Goal: Check status: Check status

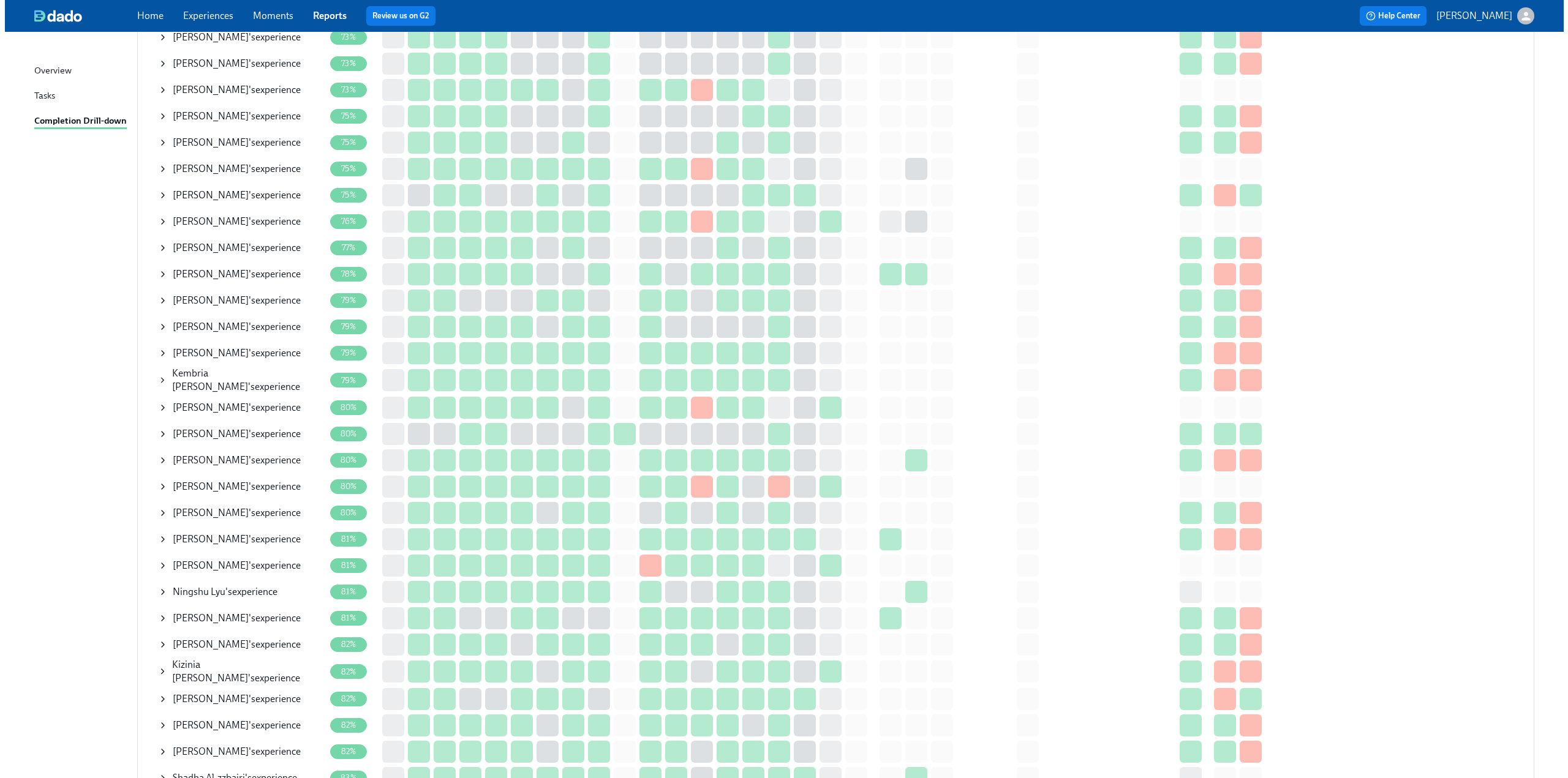
scroll to position [490, 0]
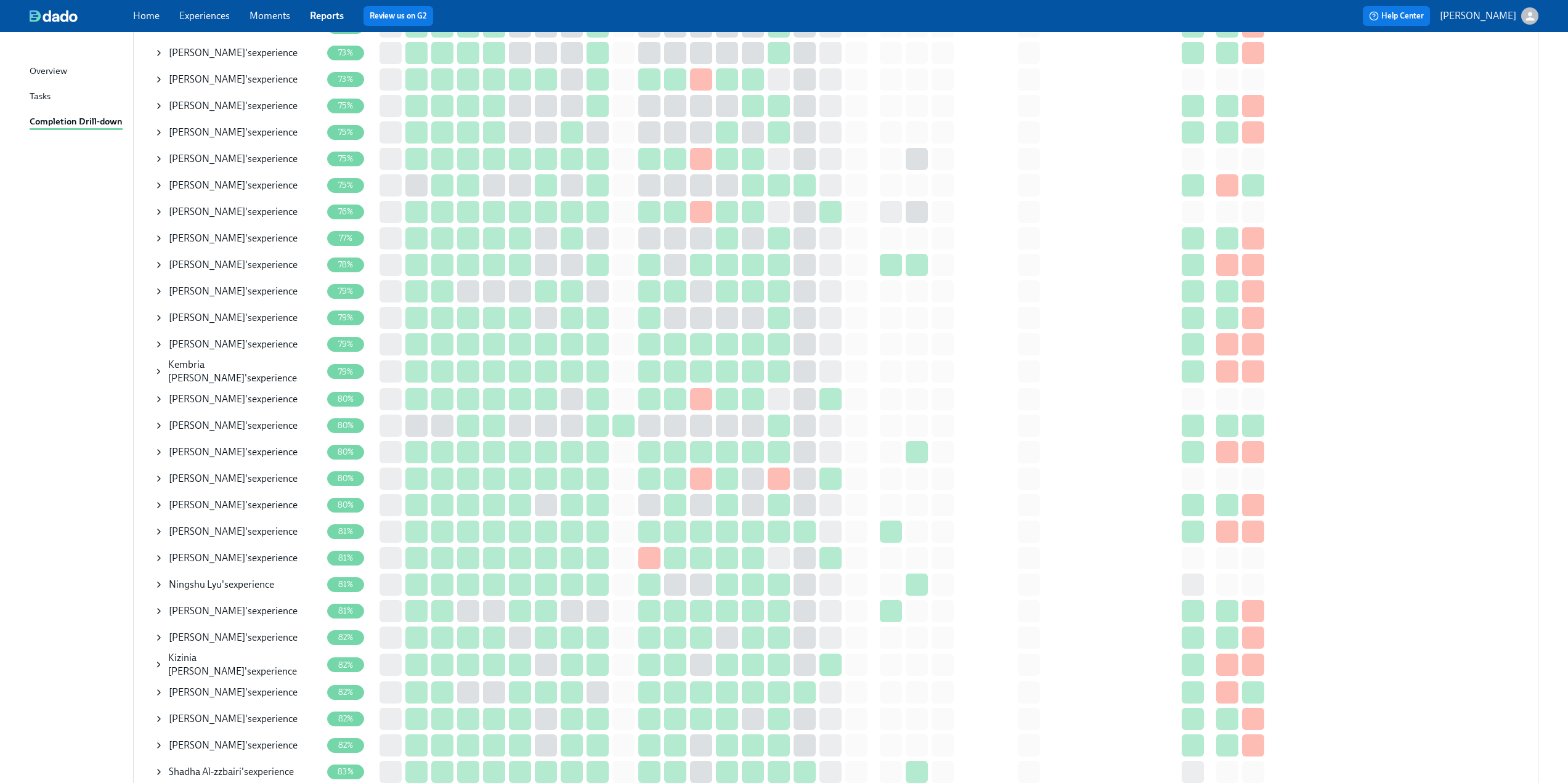
click at [157, 213] on icon at bounding box center [159, 212] width 10 height 10
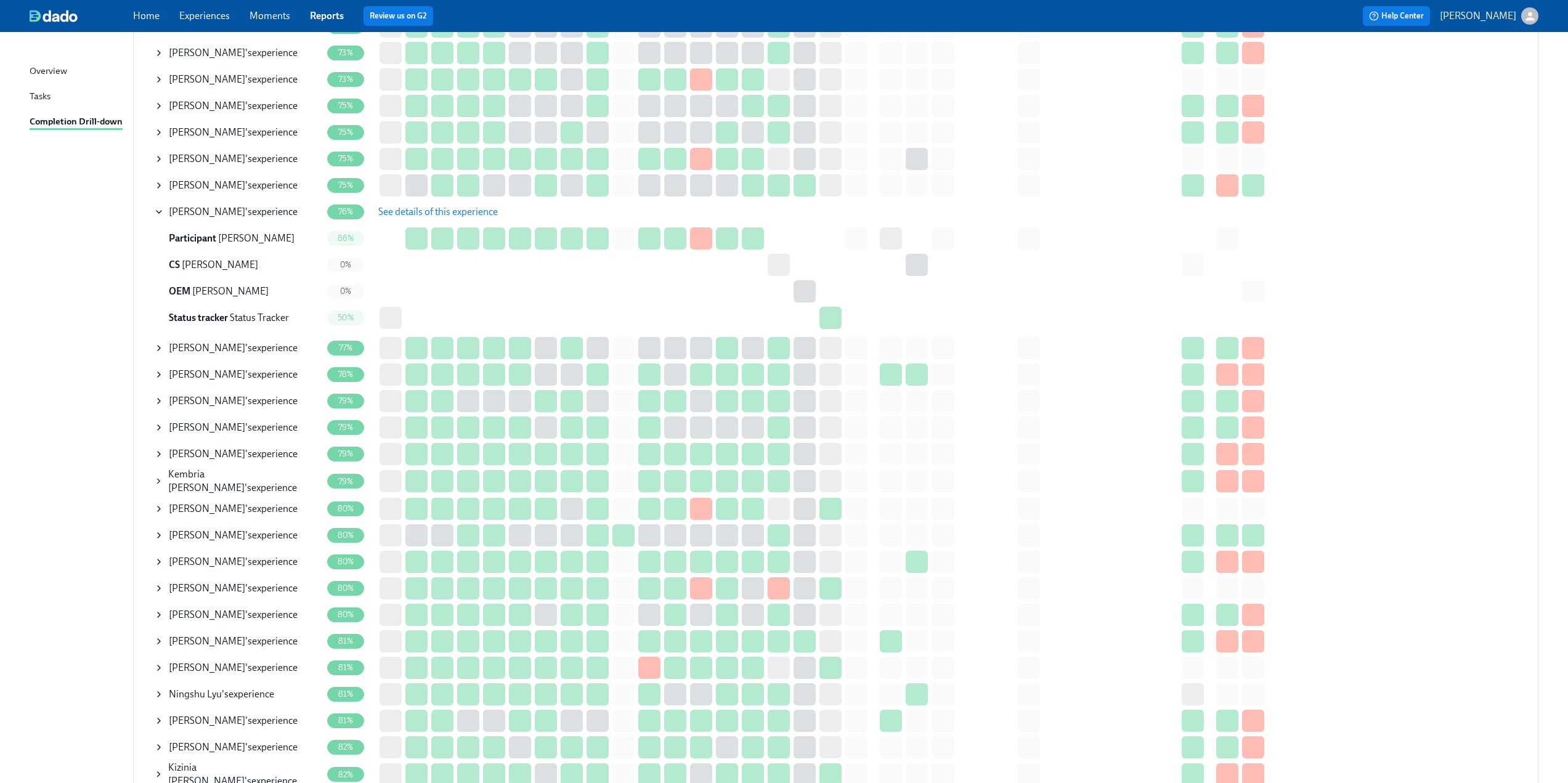
click at [421, 207] on span "See details of this experience" at bounding box center [438, 212] width 120 height 12
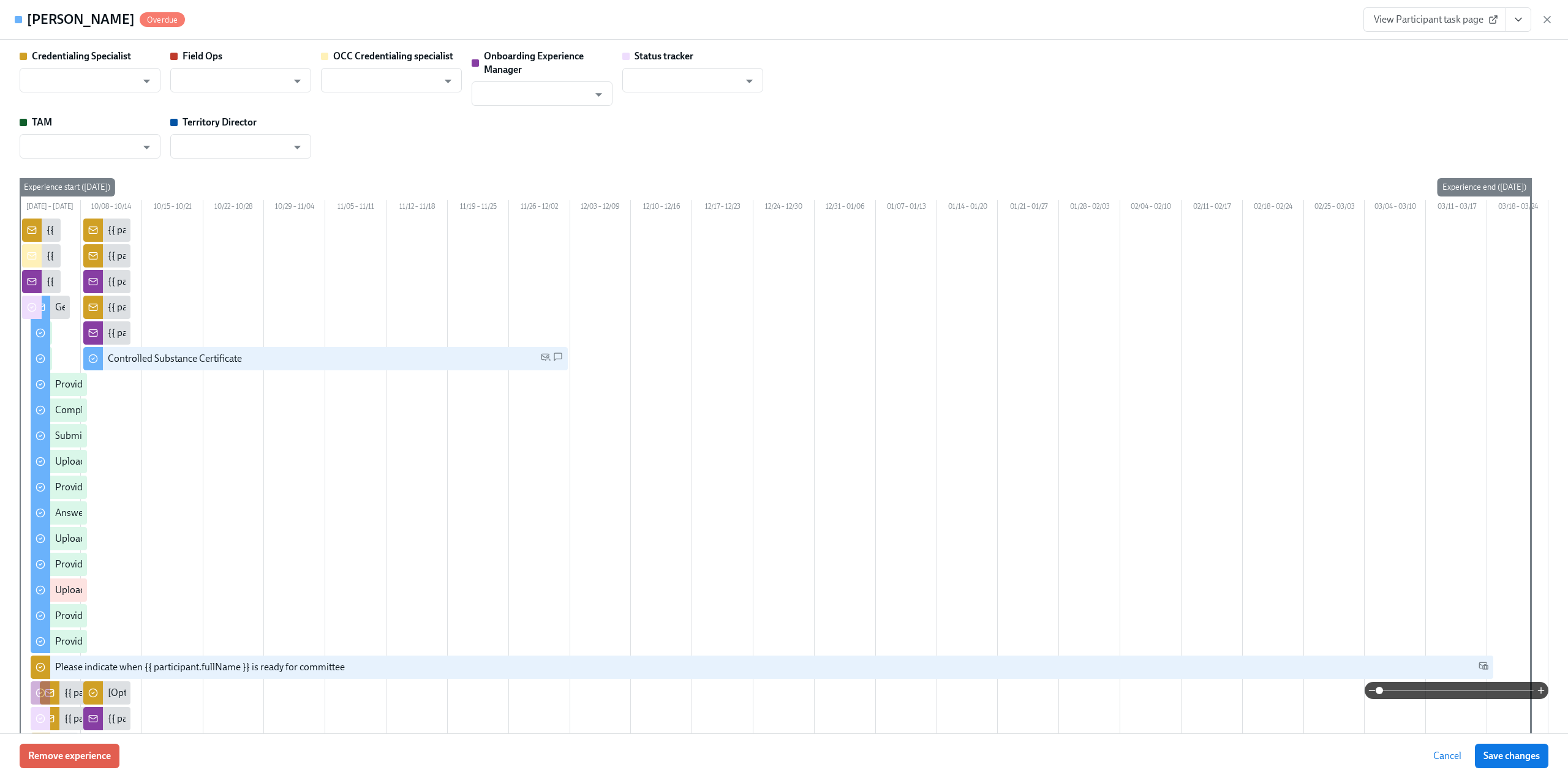
type input "[PERSON_NAME]"
type input "Status Tracker"
type input "[PERSON_NAME]"
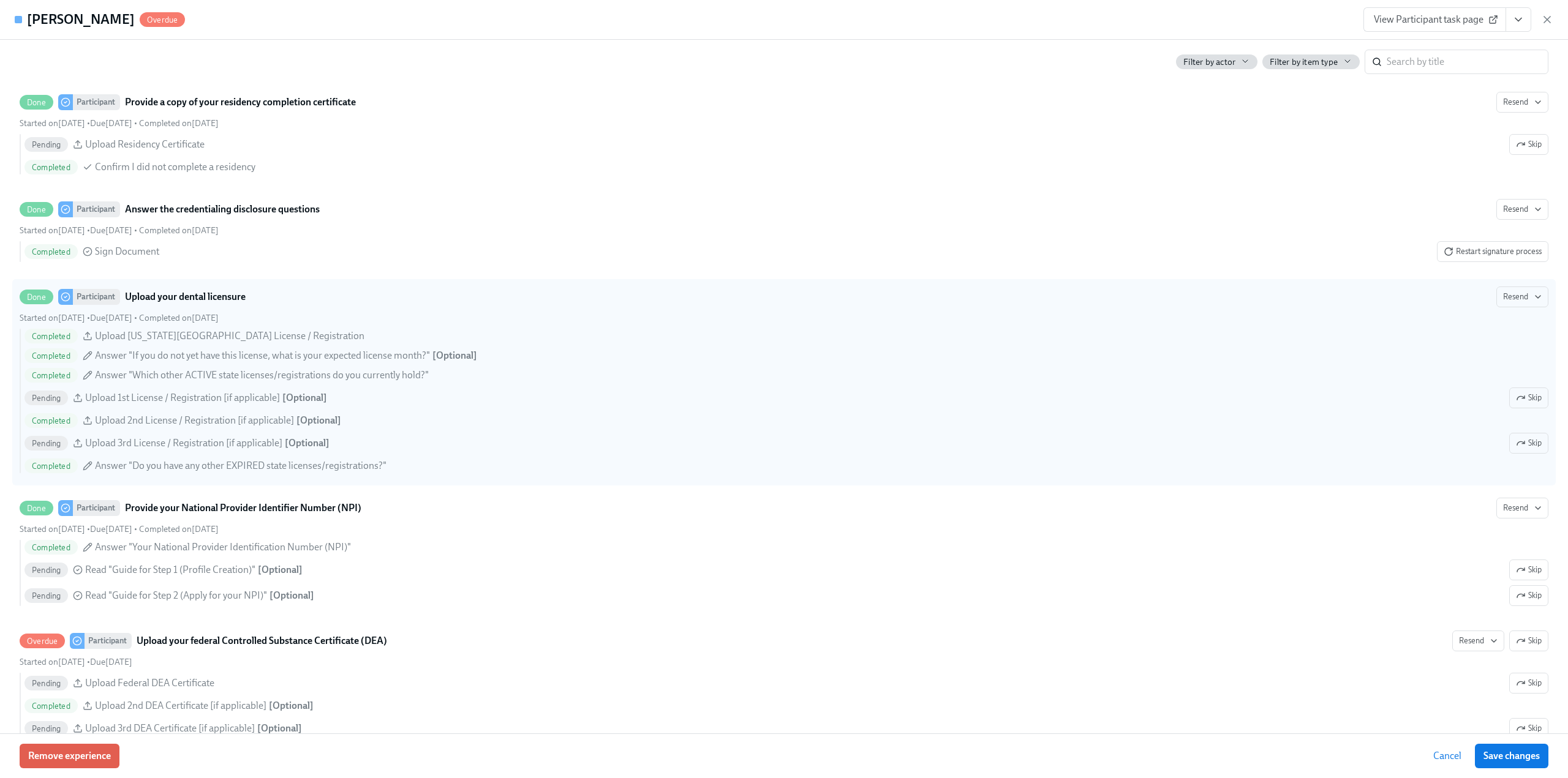
scroll to position [2449, 0]
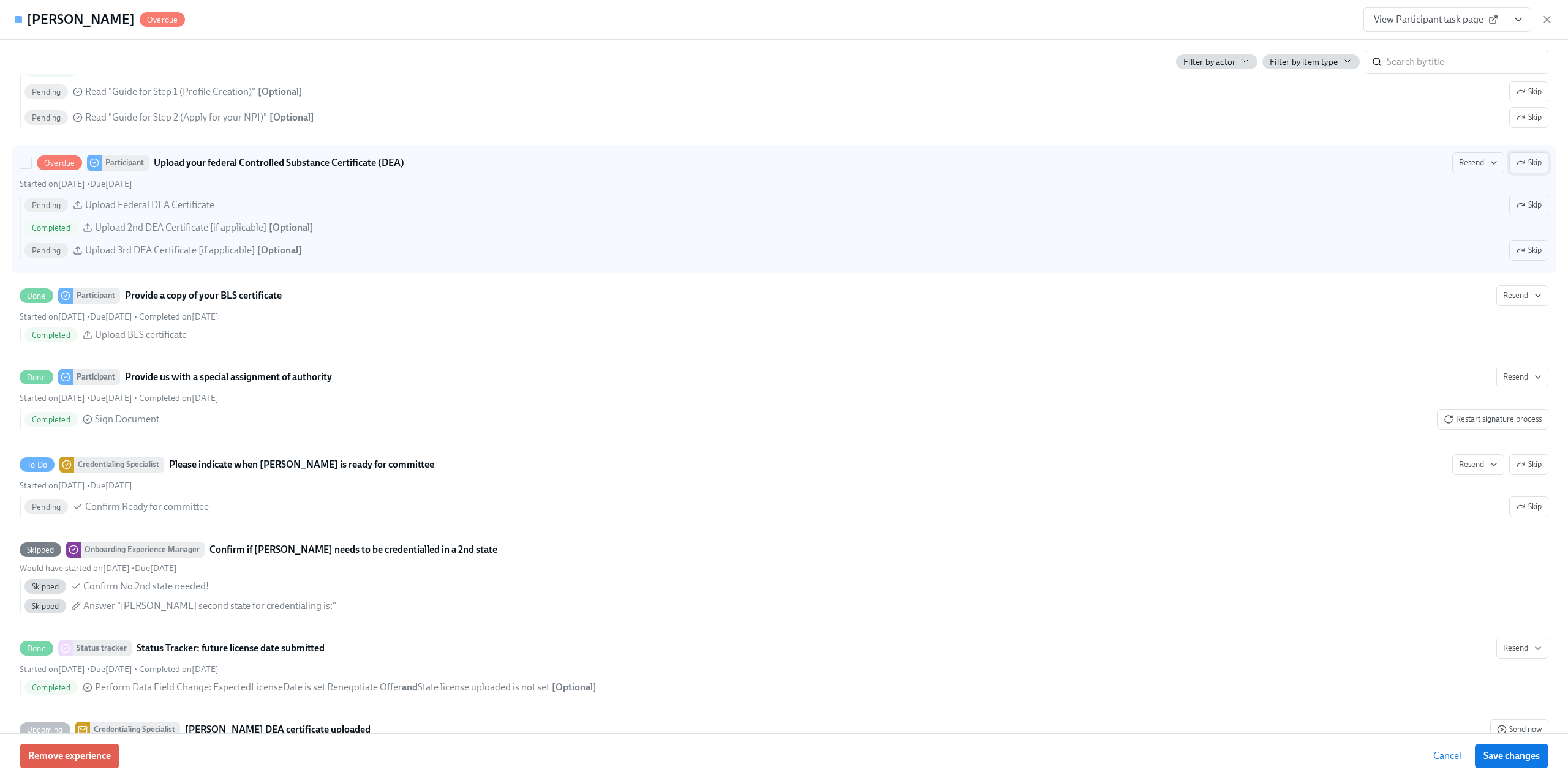
click at [1516, 167] on icon "button" at bounding box center [1521, 163] width 10 height 10
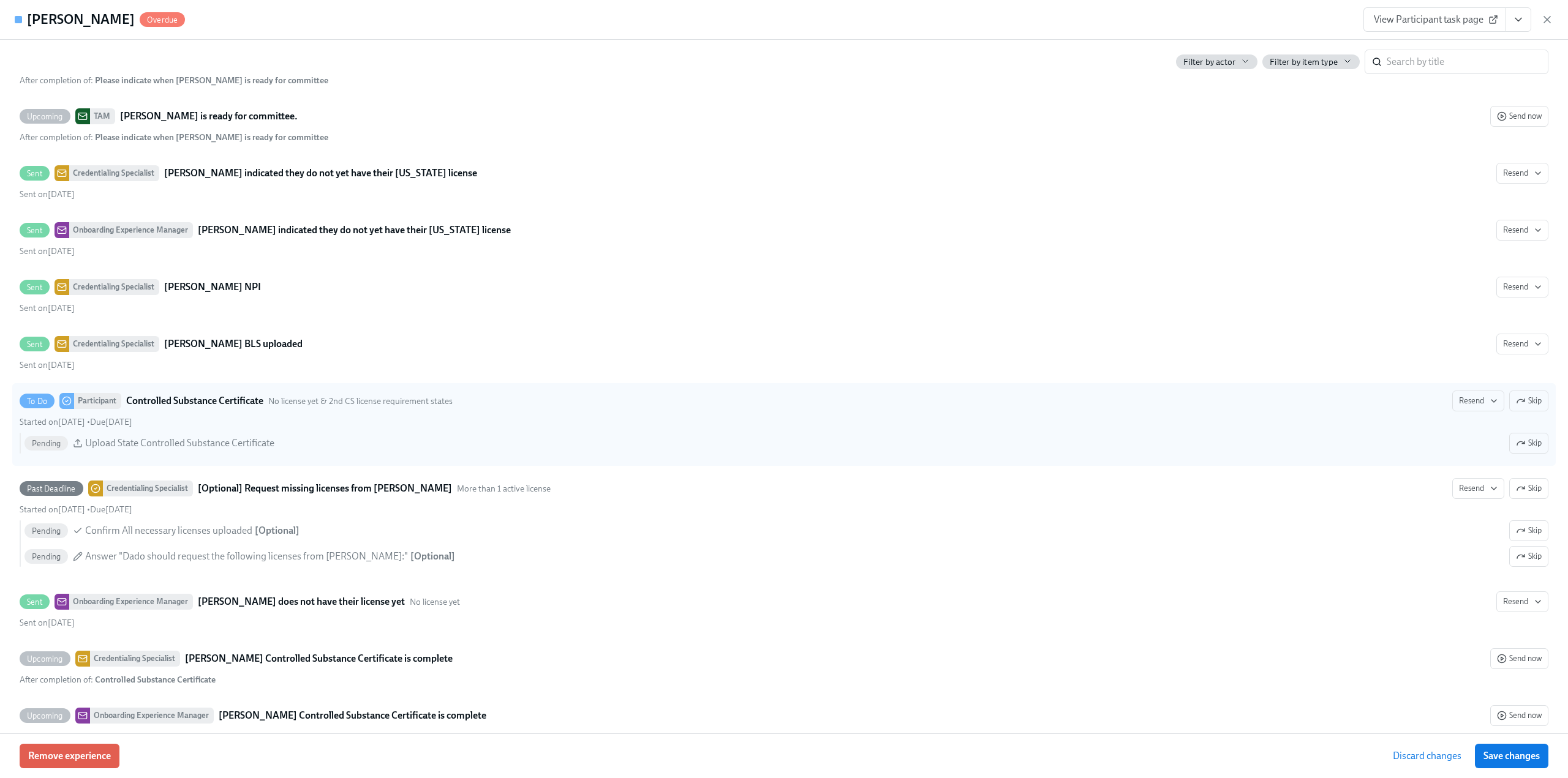
scroll to position [3491, 0]
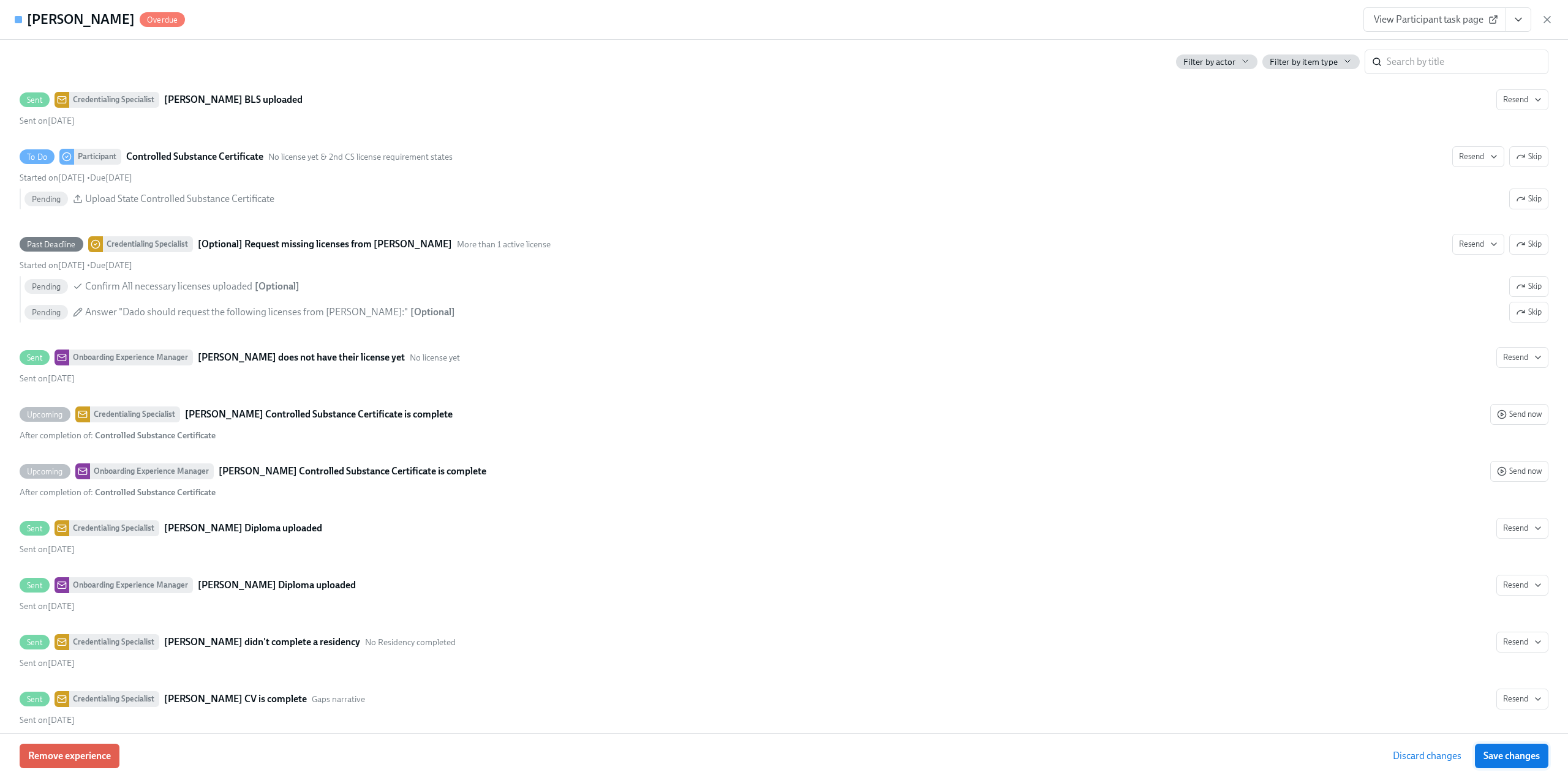
click at [1529, 757] on span "Save changes" at bounding box center [1511, 756] width 57 height 12
